Goal: Task Accomplishment & Management: Use online tool/utility

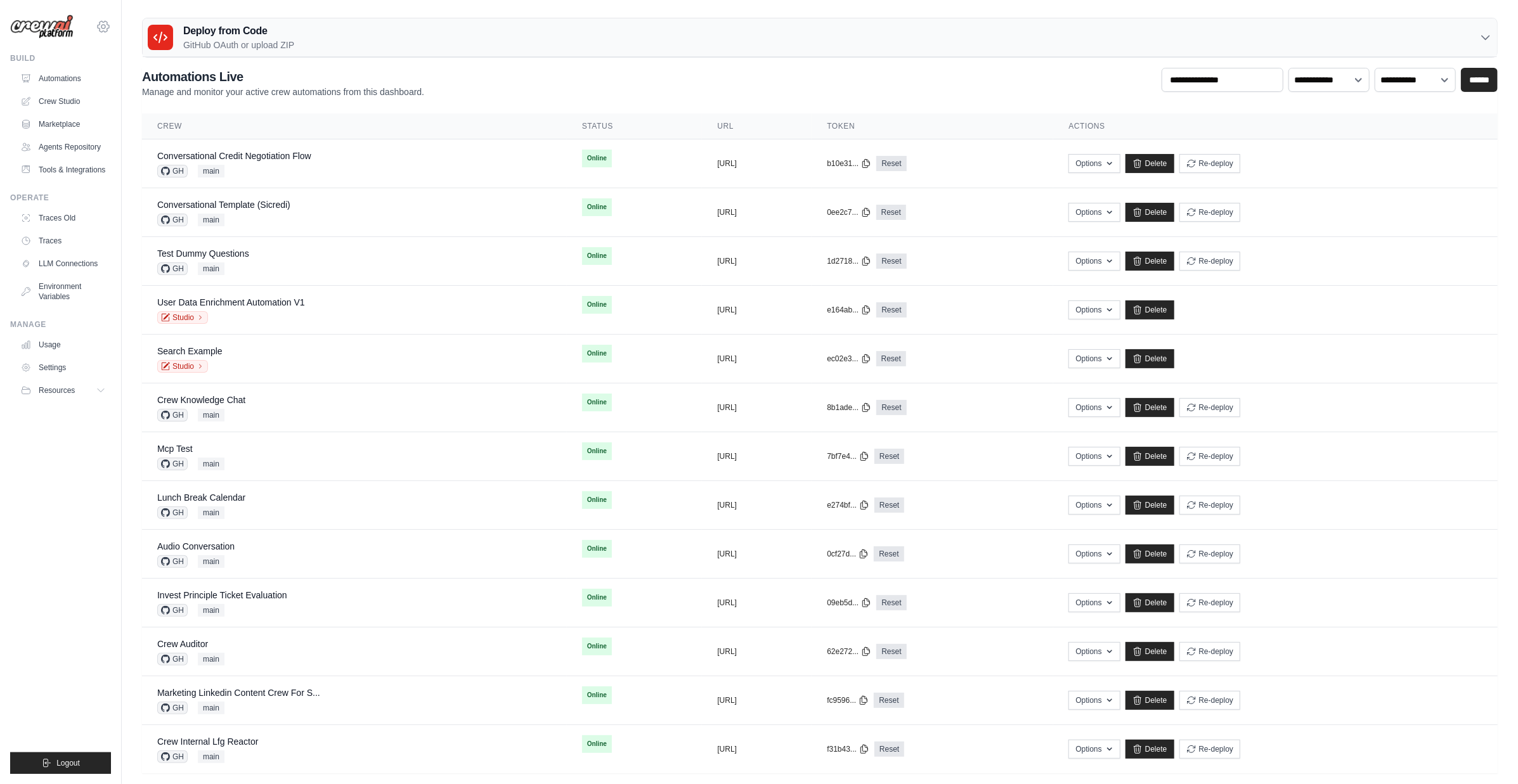
click at [99, 23] on icon at bounding box center [103, 26] width 15 height 15
click at [105, 29] on icon at bounding box center [103, 26] width 15 height 15
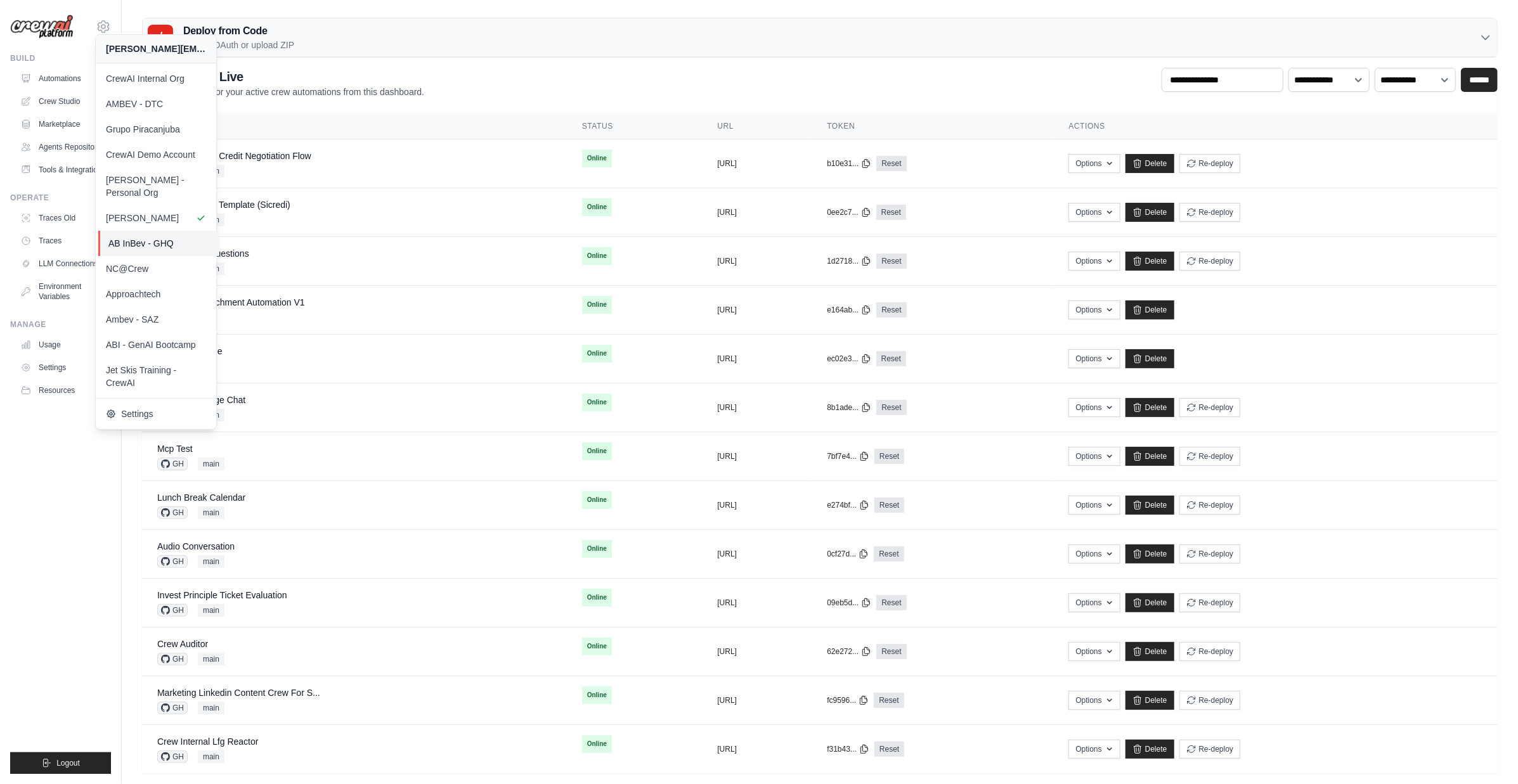
click at [168, 237] on span "AB InBev - GHQ" at bounding box center [158, 243] width 100 height 12
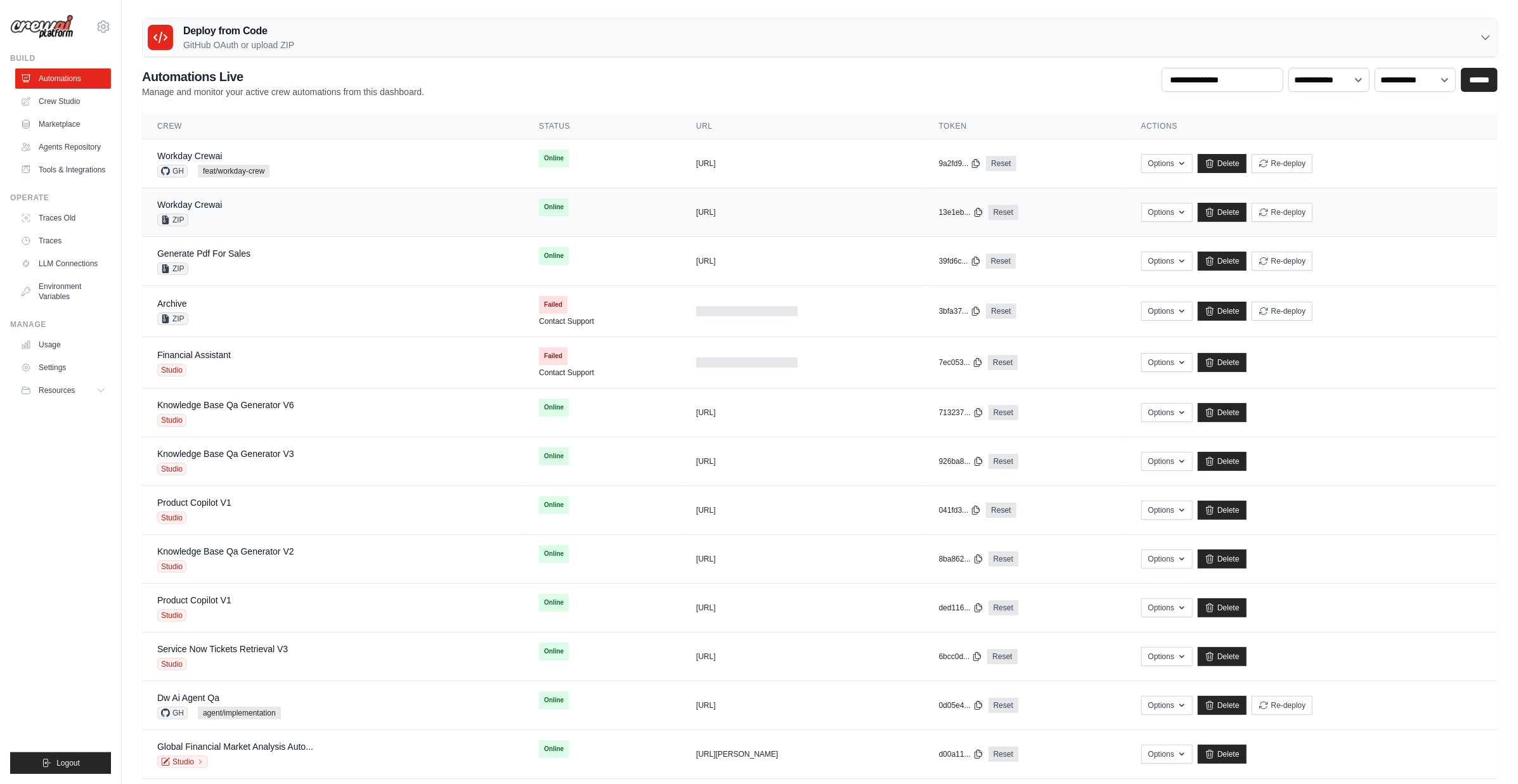
click at [279, 222] on div "Workday Crewai ZIP" at bounding box center [333, 212] width 351 height 27
click at [308, 159] on div "Workday Crewai GH feat/workday-crew" at bounding box center [333, 163] width 351 height 27
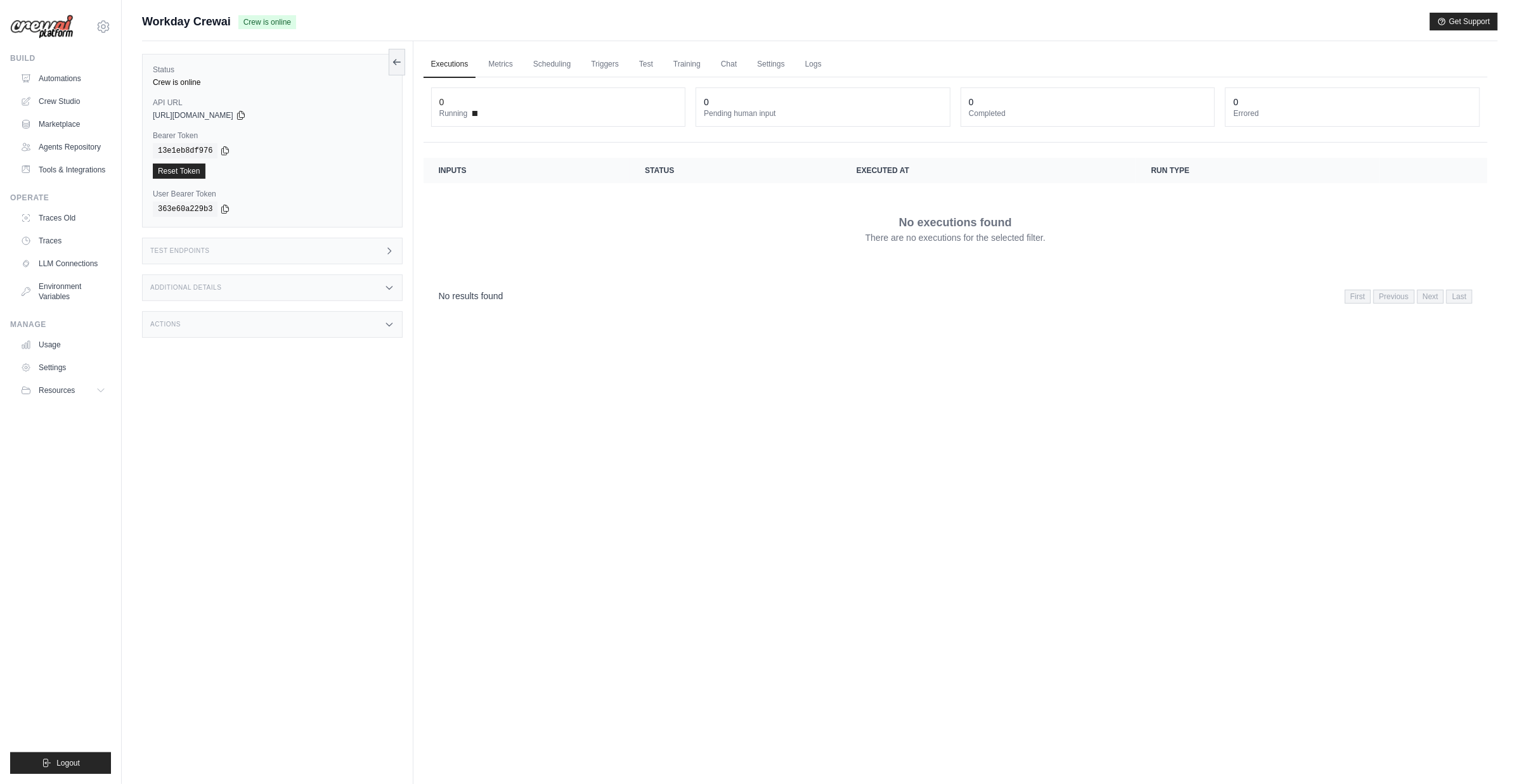
click at [265, 249] on div "Test Endpoints" at bounding box center [272, 251] width 261 height 27
click at [479, 292] on h1 "/inputs" at bounding box center [498, 288] width 137 height 12
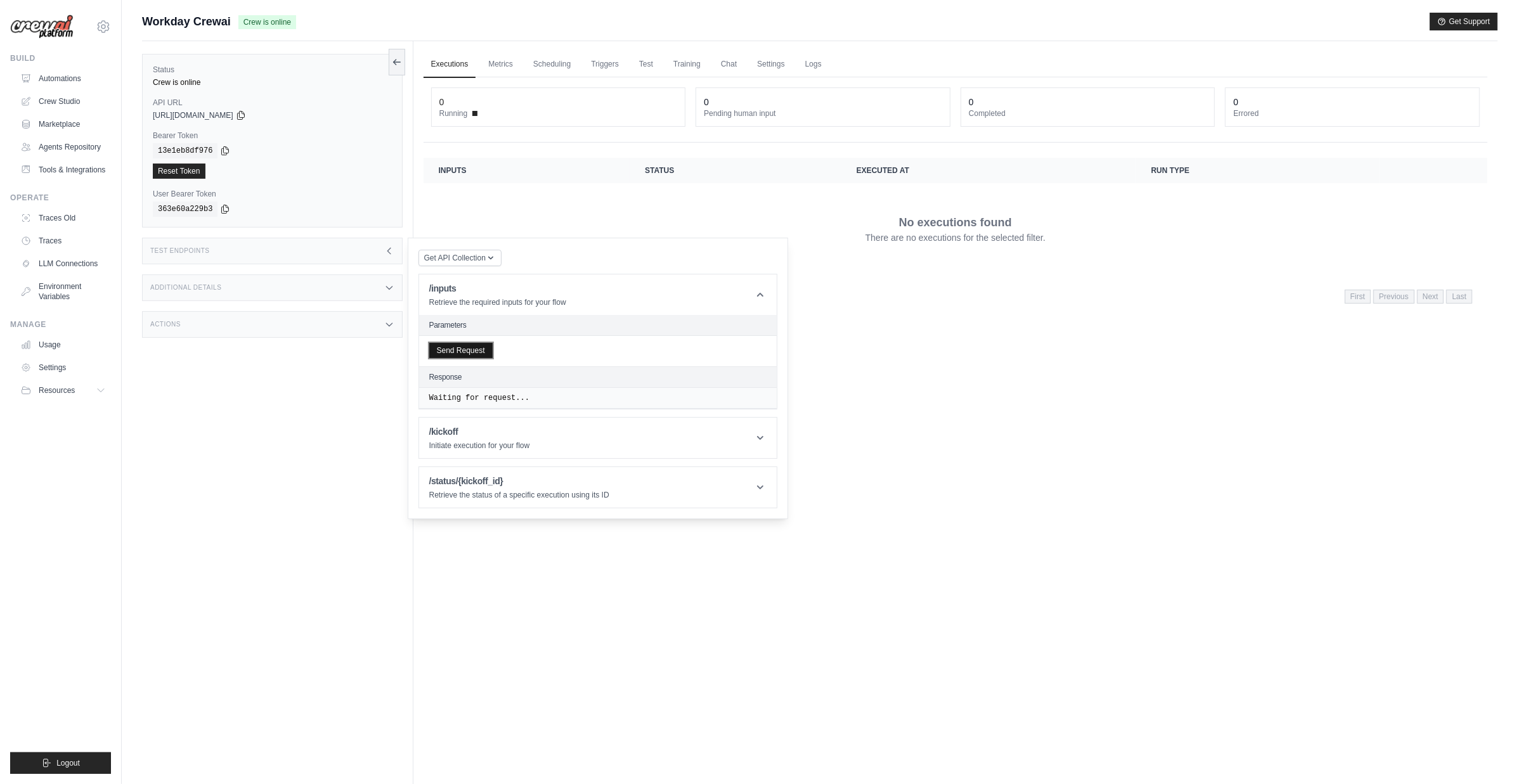
click at [455, 350] on button "Send Request" at bounding box center [460, 350] width 63 height 15
click at [256, 279] on div "Additional Details" at bounding box center [272, 287] width 261 height 27
click at [256, 281] on div "Additional Details" at bounding box center [272, 287] width 261 height 27
click at [763, 297] on icon at bounding box center [760, 294] width 12 height 12
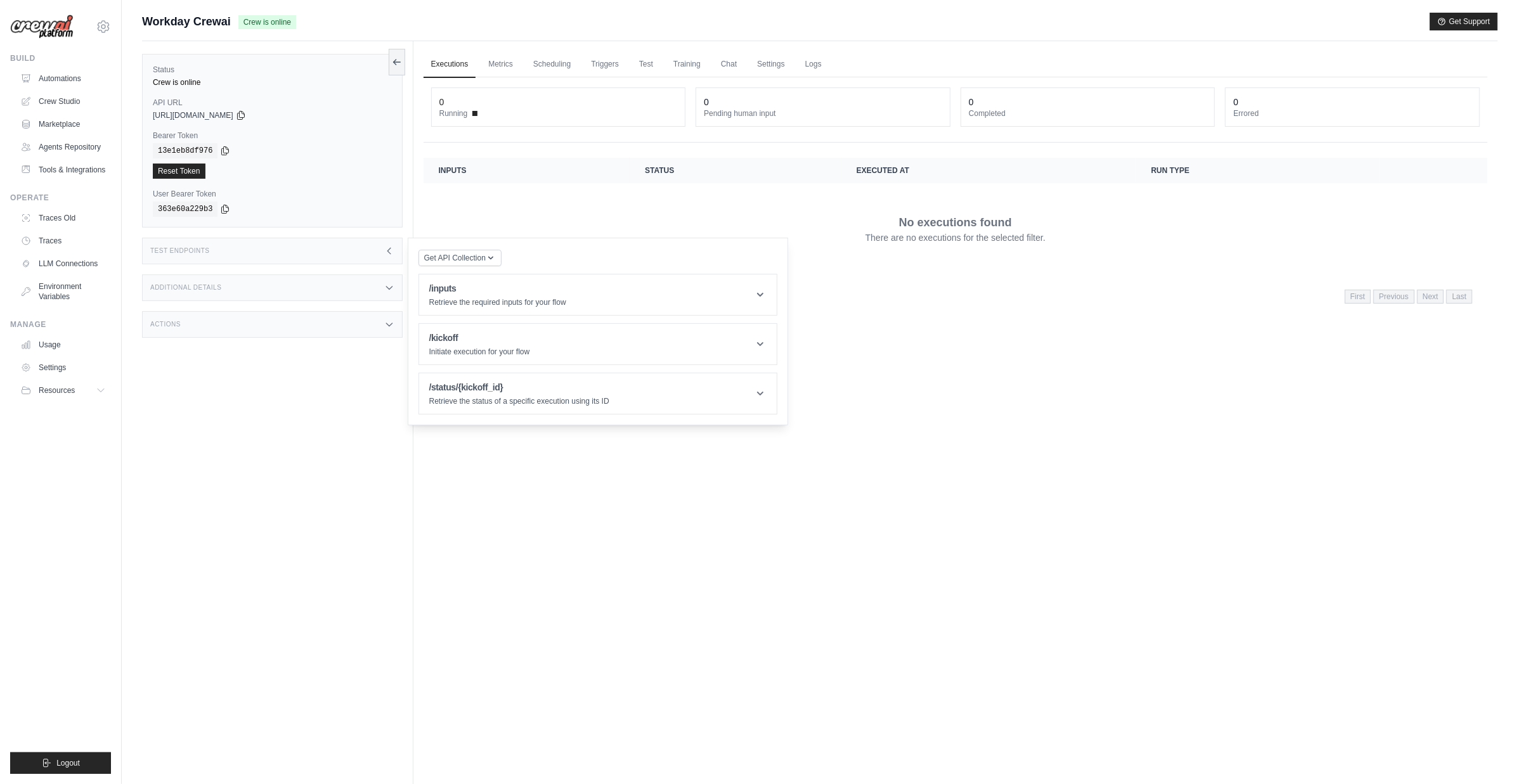
click at [596, 513] on div "Executions Metrics Scheduling Triggers Test Training Chat Settings Logs 0 Runni…" at bounding box center [956, 433] width 1084 height 784
click at [272, 255] on div "Test Endpoints" at bounding box center [272, 251] width 261 height 27
click at [488, 304] on p "Retrieve the required inputs for your flow" at bounding box center [498, 302] width 137 height 10
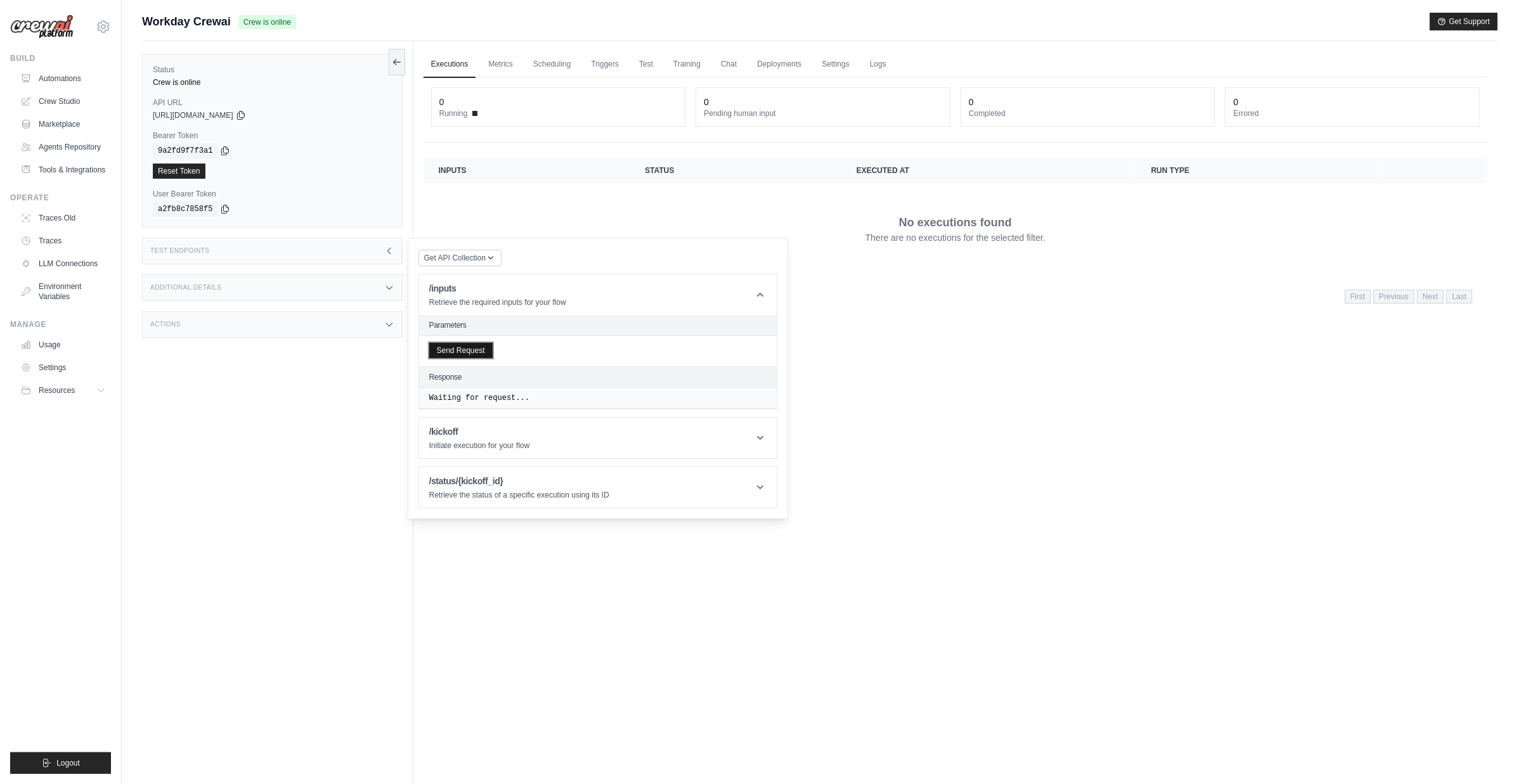
click at [479, 351] on button "Send Request" at bounding box center [460, 350] width 63 height 15
click at [506, 63] on link "Metrics" at bounding box center [500, 65] width 40 height 27
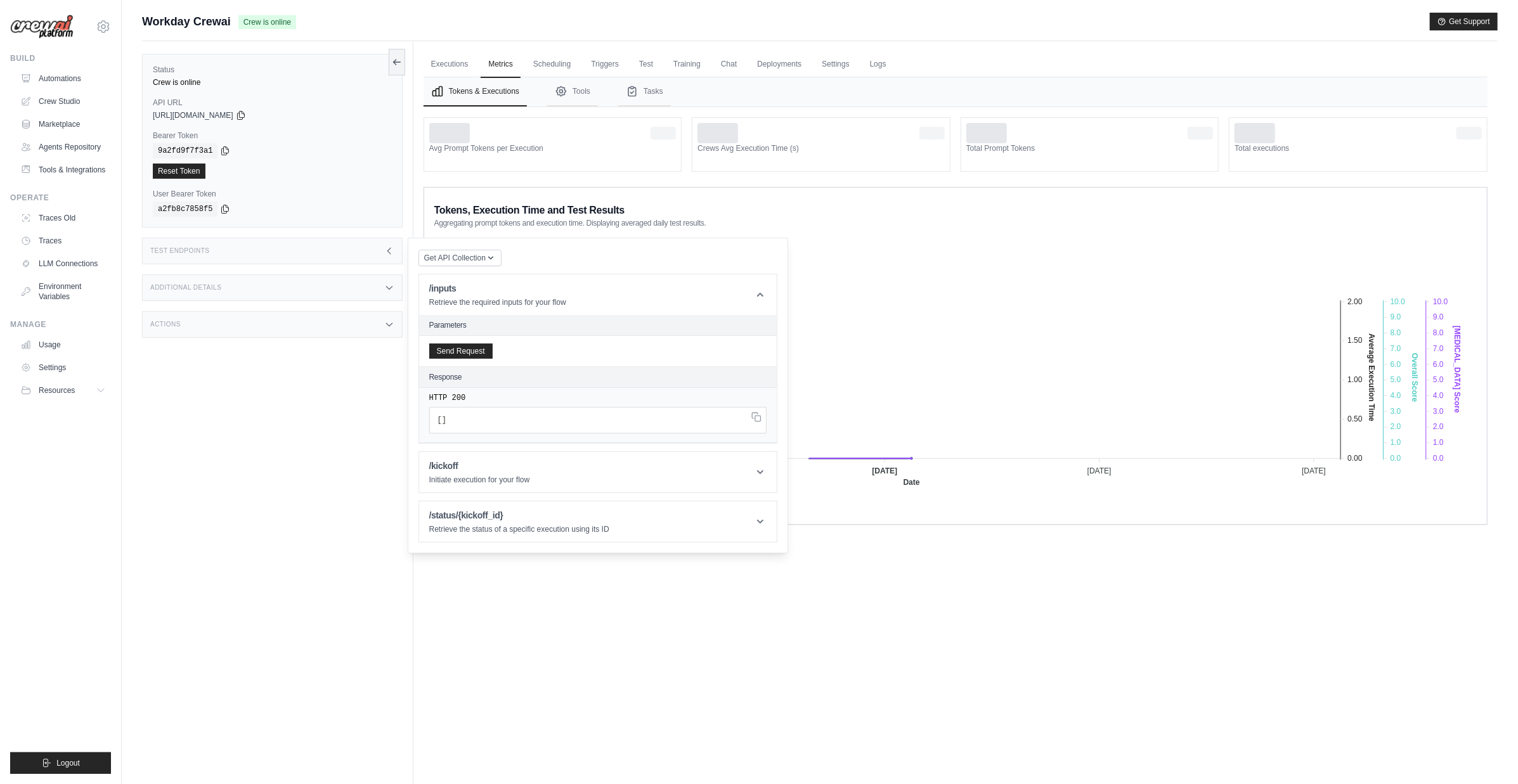
click at [368, 254] on div "Test Endpoints" at bounding box center [272, 251] width 261 height 27
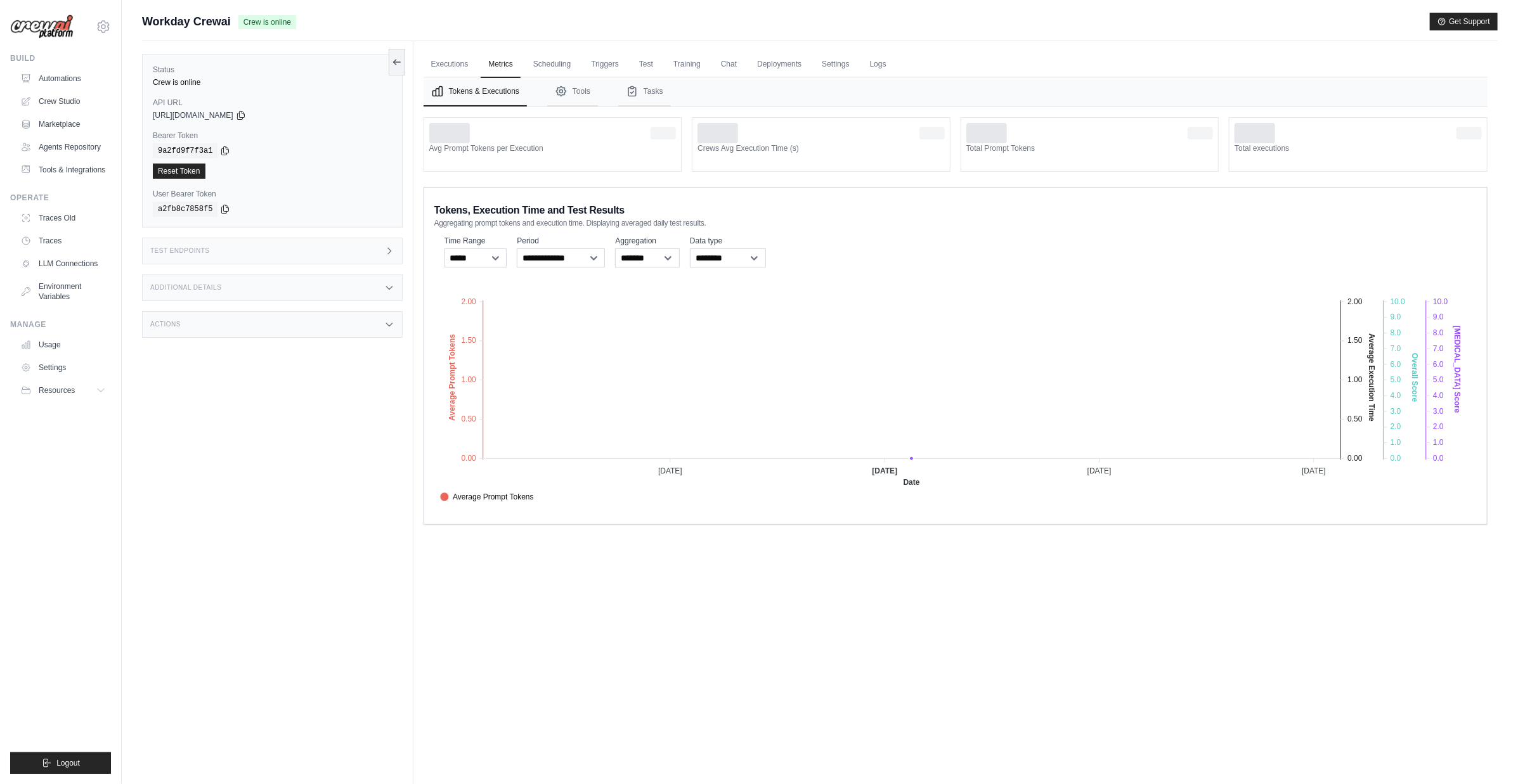
click at [357, 290] on div "Additional Details" at bounding box center [272, 287] width 261 height 27
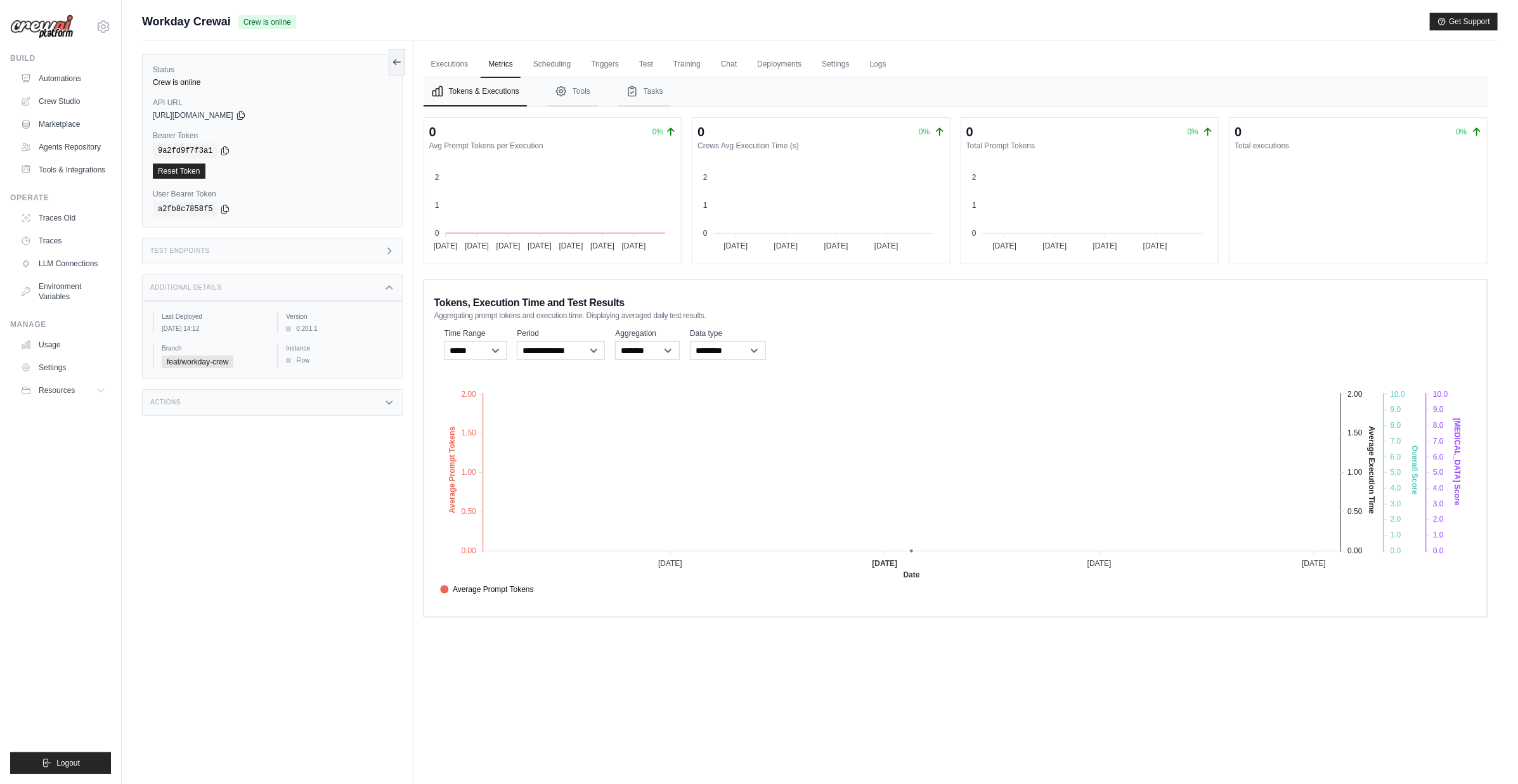
click at [346, 400] on div "Actions" at bounding box center [272, 403] width 261 height 27
